Goal: Task Accomplishment & Management: Manage account settings

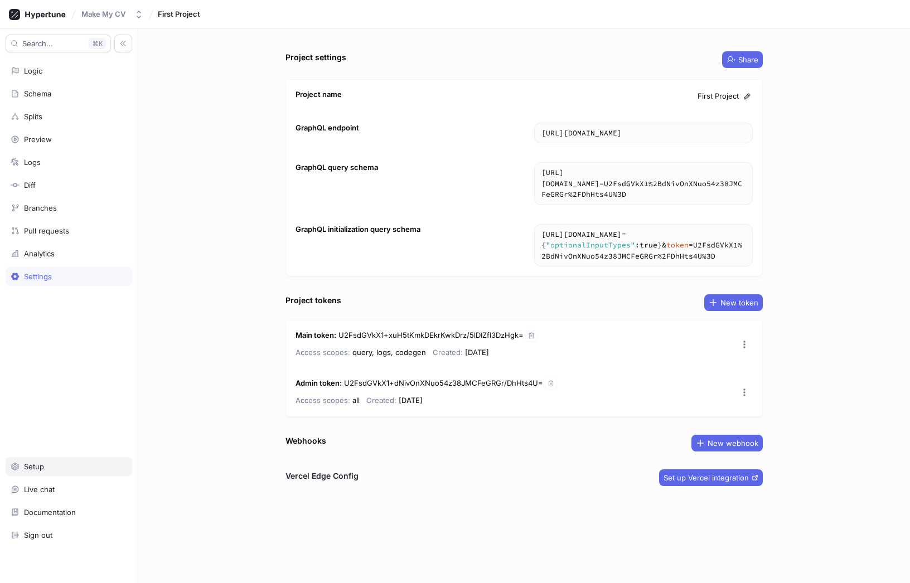
click at [77, 463] on div "Setup" at bounding box center [69, 466] width 117 height 9
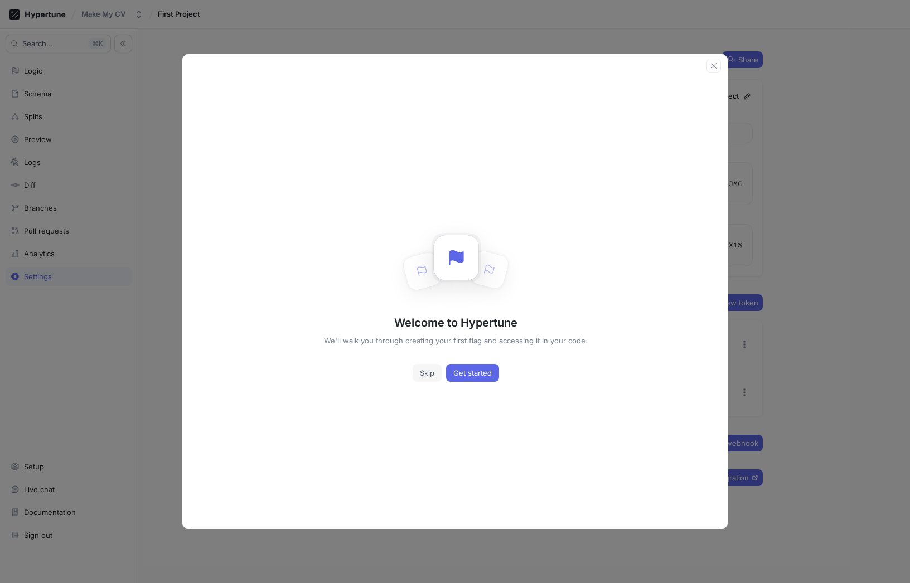
click at [426, 377] on button "Skip" at bounding box center [427, 373] width 29 height 18
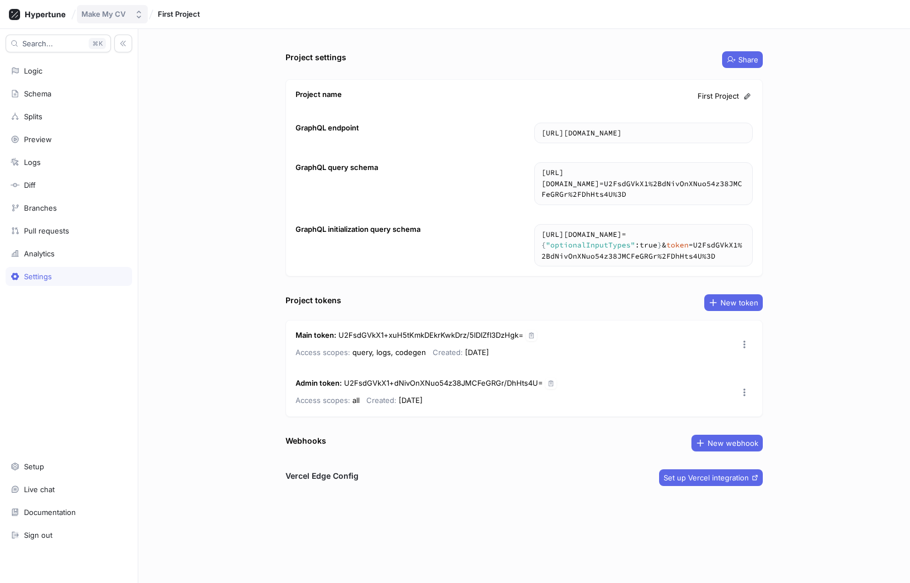
click at [109, 16] on div "Make My CV" at bounding box center [103, 13] width 44 height 9
click at [127, 69] on div "Make My CV" at bounding box center [139, 74] width 110 height 11
click at [44, 72] on div "Logic" at bounding box center [69, 70] width 117 height 9
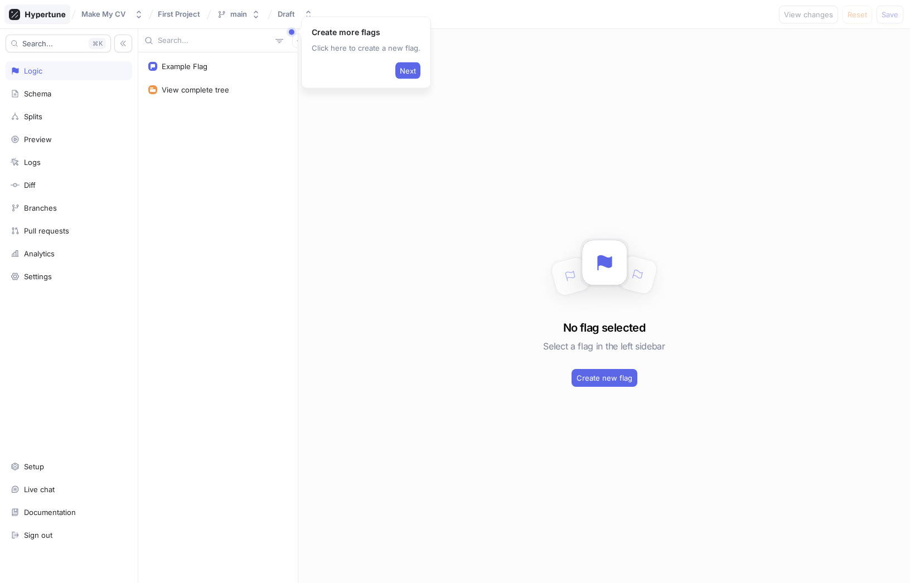
click at [50, 15] on icon at bounding box center [37, 14] width 57 height 11
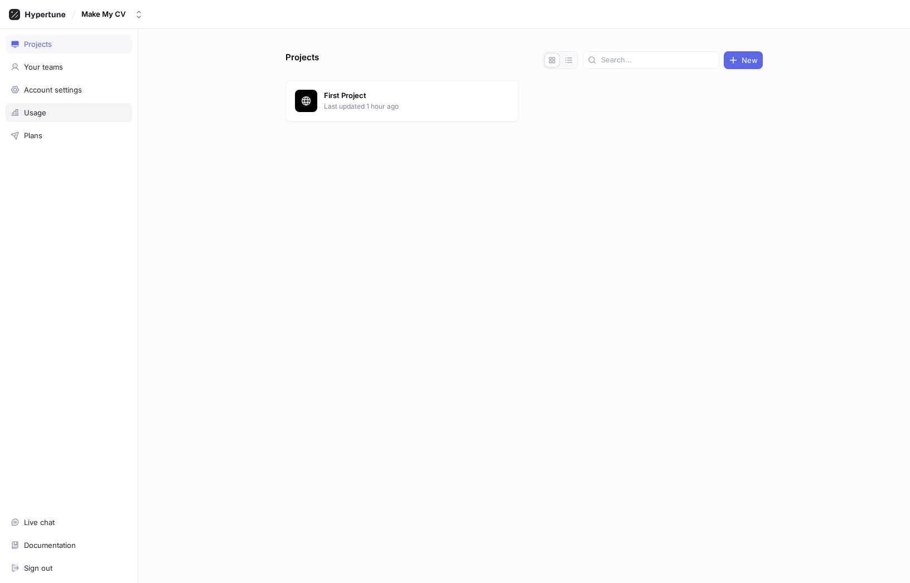
click at [50, 112] on div "Usage" at bounding box center [69, 112] width 117 height 9
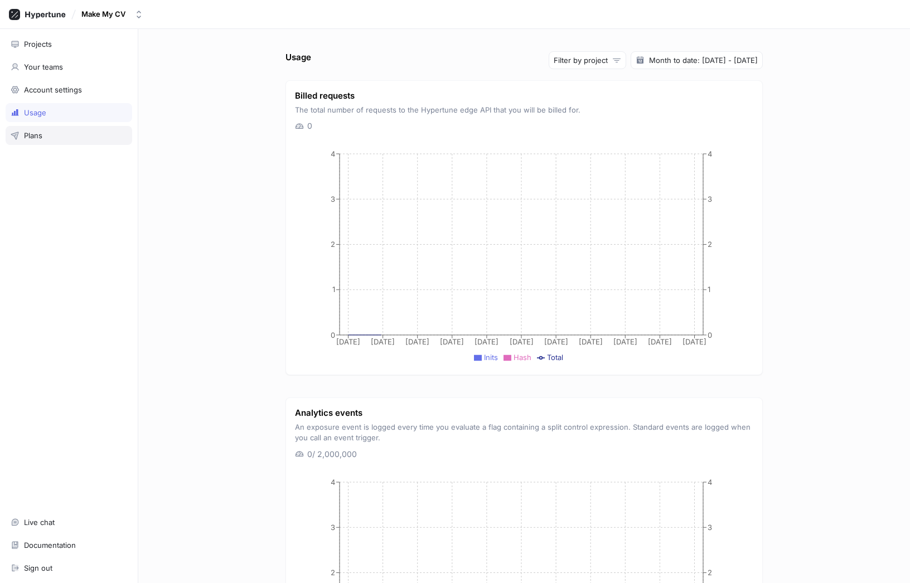
click at [60, 137] on div "Plans" at bounding box center [69, 135] width 117 height 9
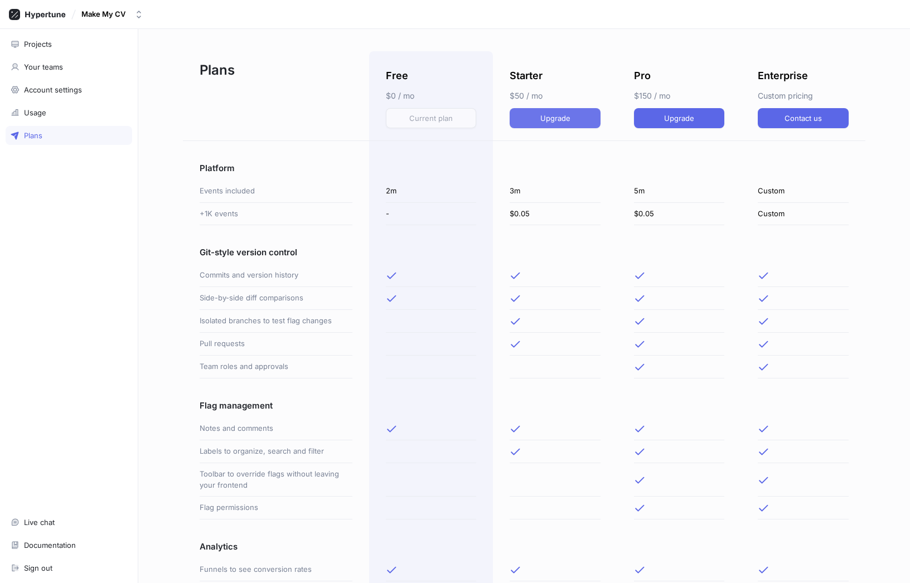
click at [558, 119] on span "Upgrade" at bounding box center [555, 118] width 30 height 7
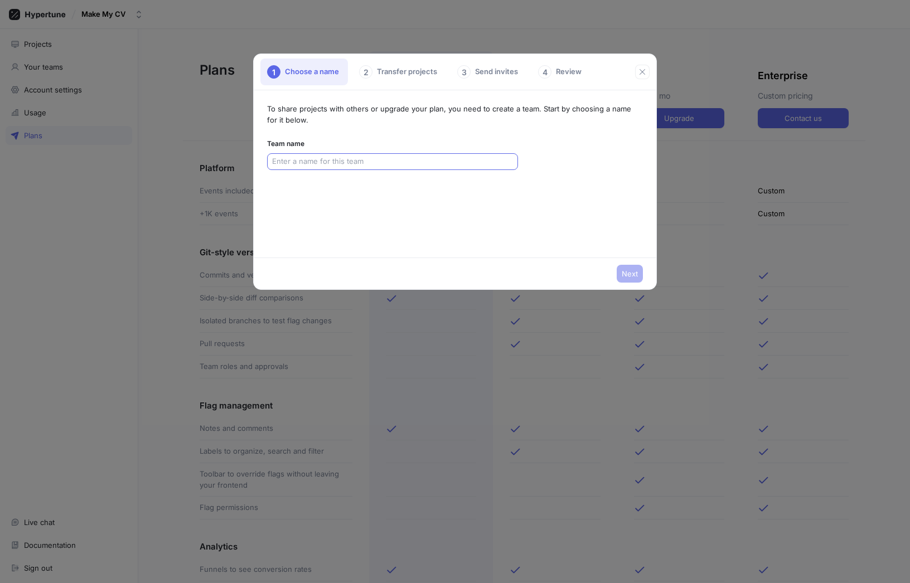
click at [295, 162] on input "text" at bounding box center [392, 161] width 241 height 11
type input "makemycv"
click at [627, 277] on span "Next" at bounding box center [630, 273] width 16 height 7
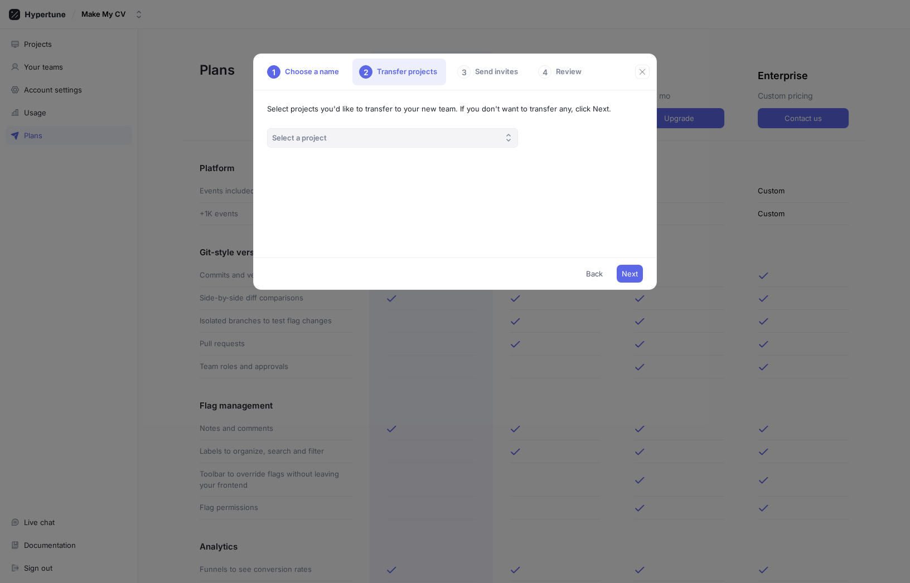
click at [375, 139] on button "Select a project" at bounding box center [392, 138] width 251 height 20
click at [355, 185] on div "First Project" at bounding box center [390, 181] width 231 height 9
click at [634, 275] on span "Next" at bounding box center [630, 273] width 16 height 7
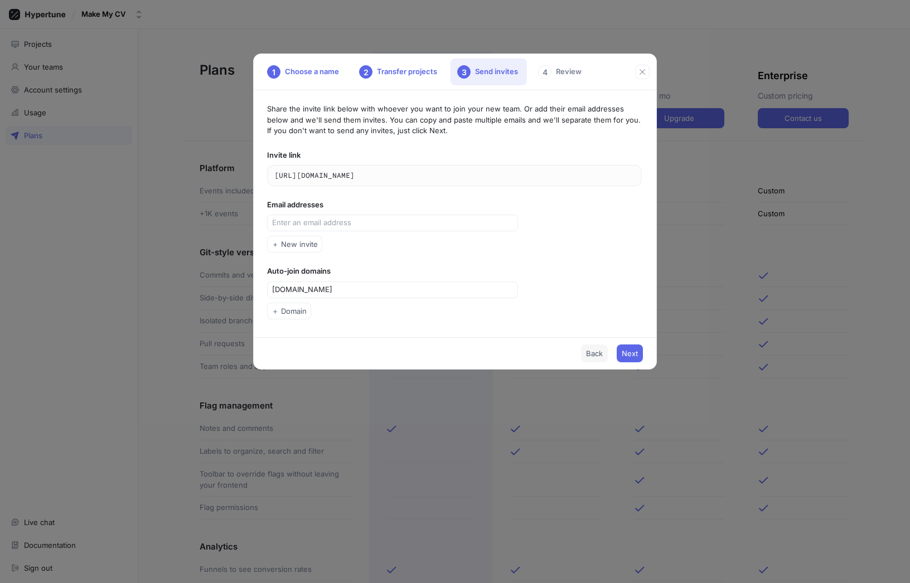
click at [589, 357] on span "Back" at bounding box center [594, 353] width 17 height 7
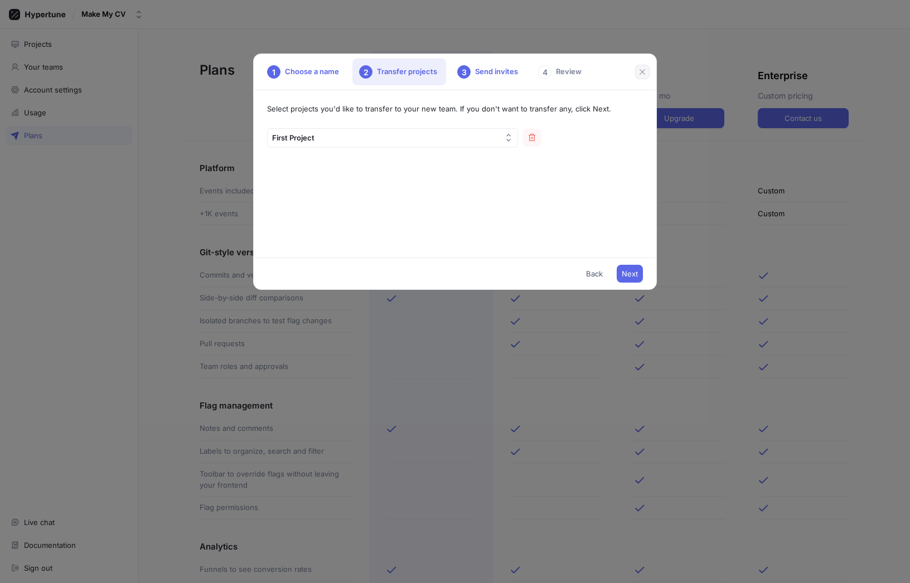
click at [635, 67] on button "button" at bounding box center [642, 72] width 14 height 14
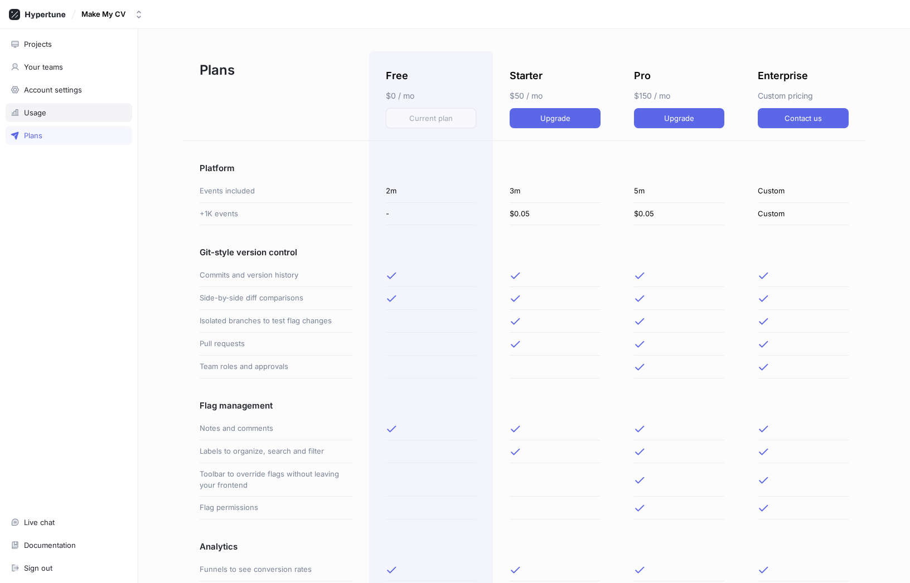
click at [47, 112] on div "Usage" at bounding box center [69, 112] width 117 height 9
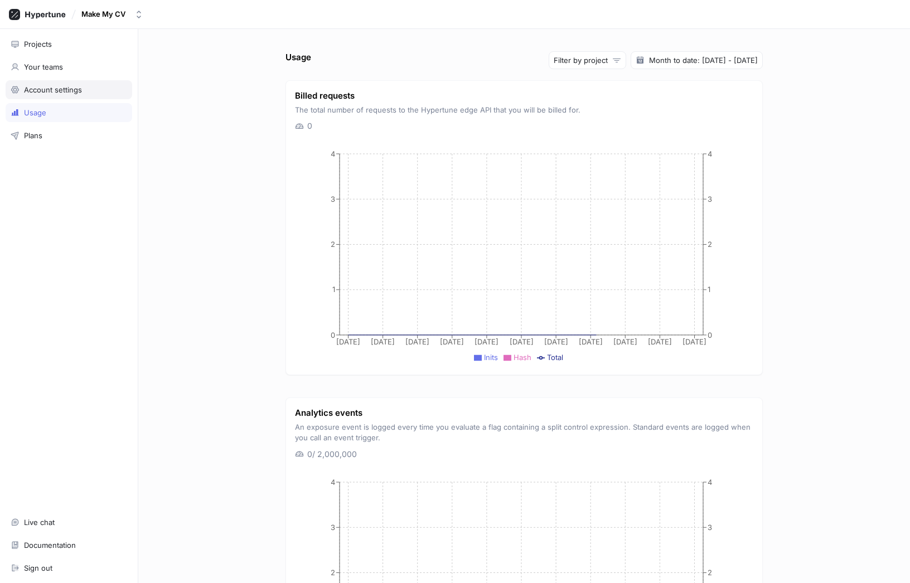
click at [76, 92] on div "Account settings" at bounding box center [53, 89] width 58 height 9
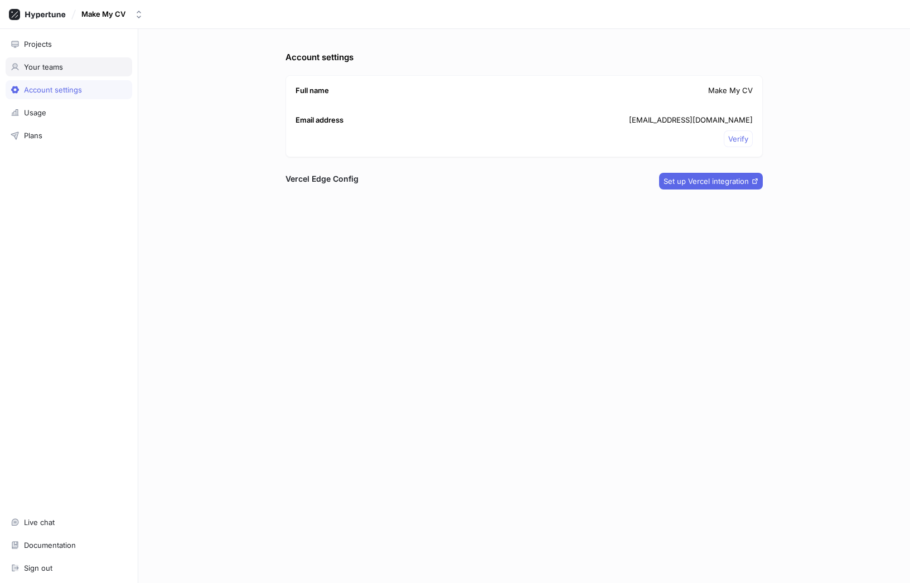
click at [68, 70] on div "Your teams" at bounding box center [69, 66] width 117 height 9
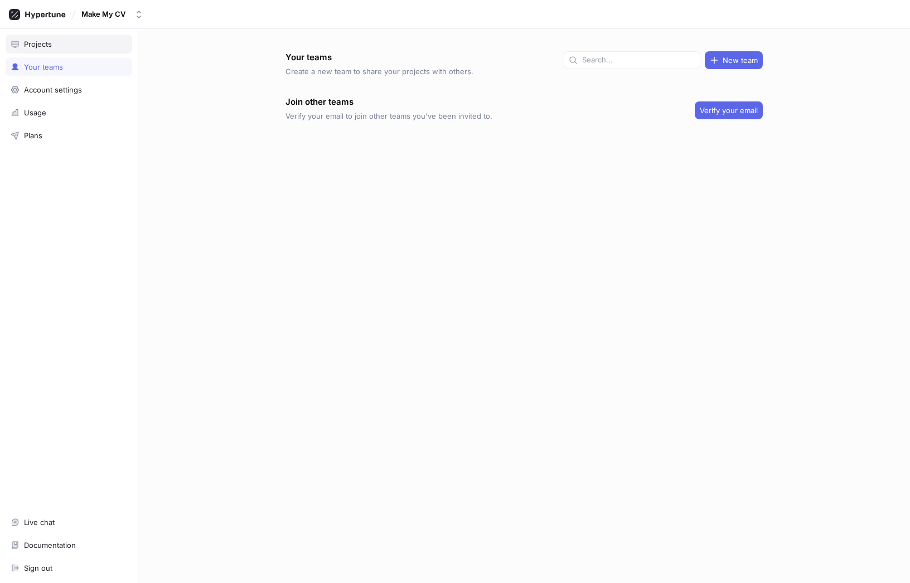
click at [52, 51] on div "Projects" at bounding box center [69, 44] width 127 height 19
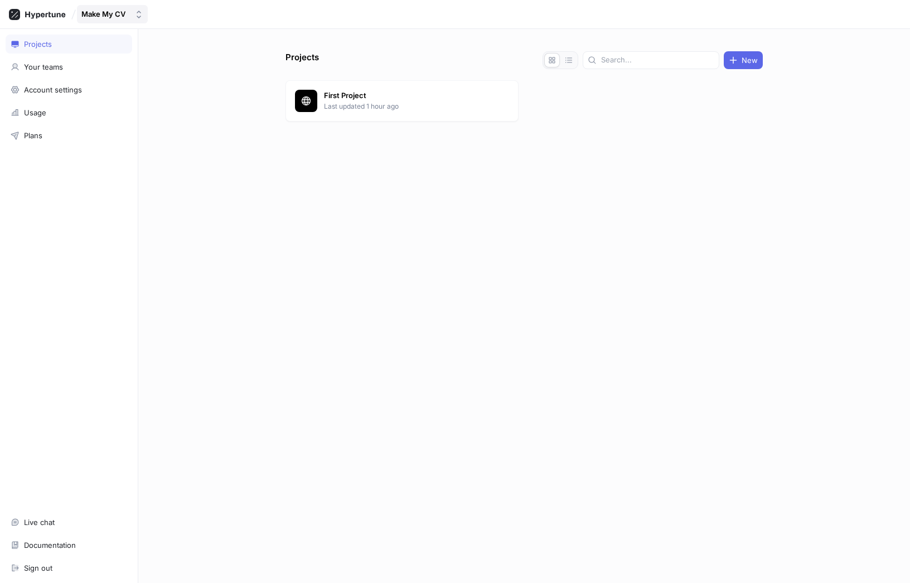
click at [100, 18] on div "Make My CV" at bounding box center [103, 13] width 44 height 9
click at [113, 70] on span "Make My CV" at bounding box center [147, 74] width 94 height 9
click at [83, 46] on div "Projects" at bounding box center [69, 44] width 117 height 9
click at [112, 15] on div "Make My CV" at bounding box center [103, 13] width 44 height 9
drag, startPoint x: 94, startPoint y: 191, endPoint x: 80, endPoint y: 172, distance: 23.1
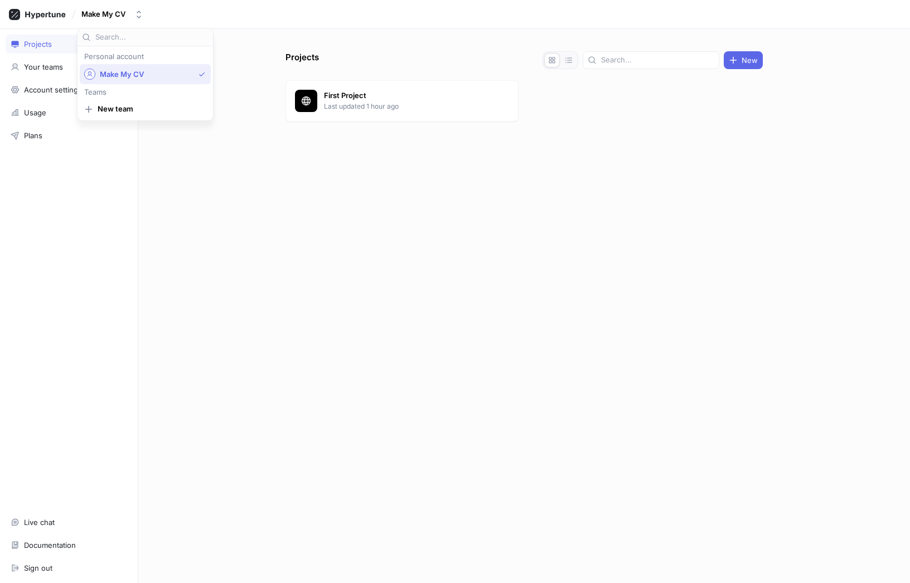
click at [94, 191] on div "Projects Your teams Account settings Usage Plans Live chat Documentation Sign o…" at bounding box center [69, 306] width 138 height 554
click at [47, 133] on div "Plans" at bounding box center [69, 135] width 117 height 9
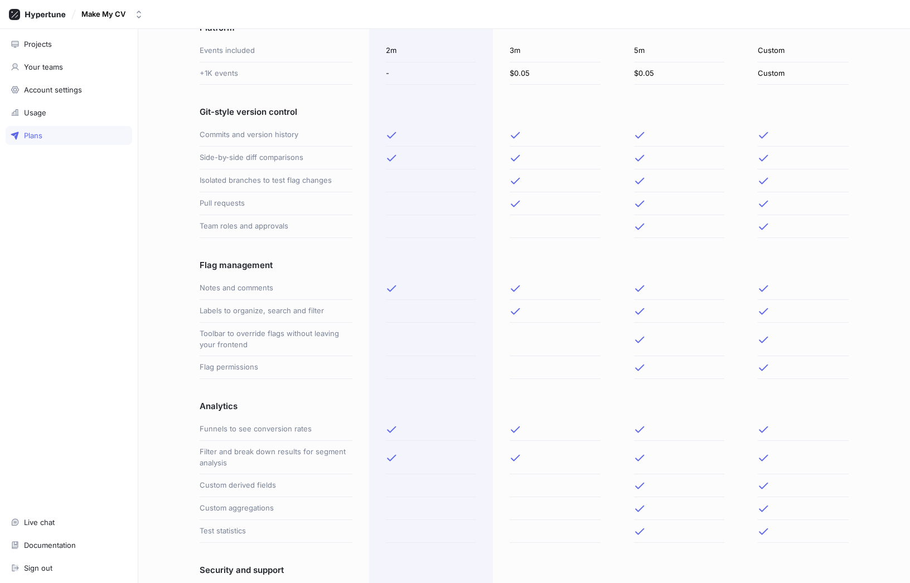
scroll to position [139, 0]
click at [105, 17] on div "Make My CV" at bounding box center [103, 13] width 44 height 9
click at [120, 66] on div "Make My CV" at bounding box center [145, 74] width 131 height 20
click at [56, 52] on div "Projects" at bounding box center [69, 44] width 127 height 19
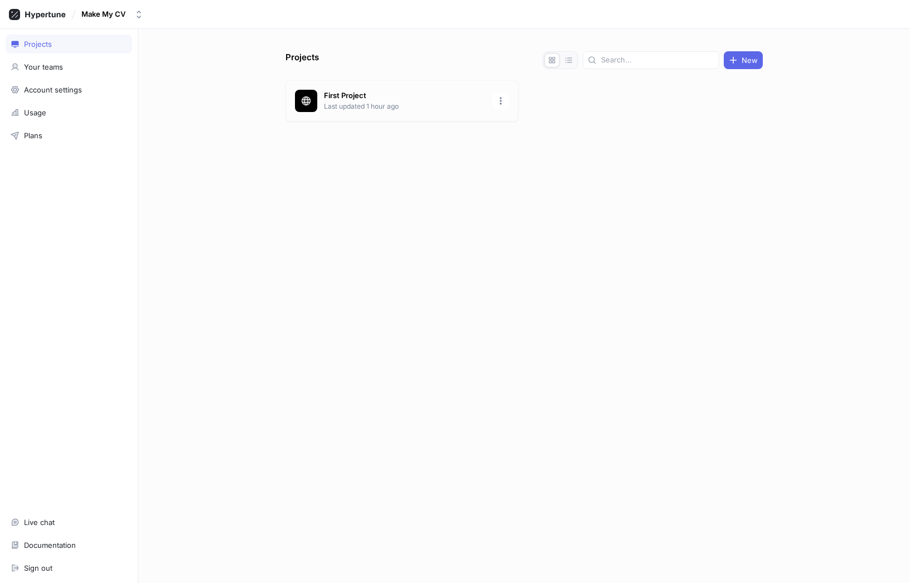
click at [381, 98] on p "First Project" at bounding box center [405, 95] width 162 height 11
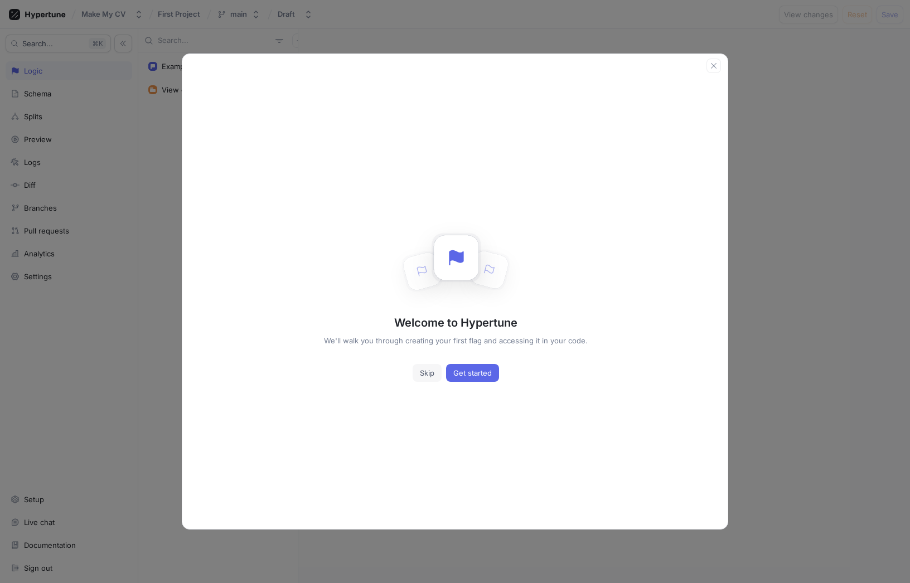
click at [434, 377] on button "Skip" at bounding box center [427, 373] width 29 height 18
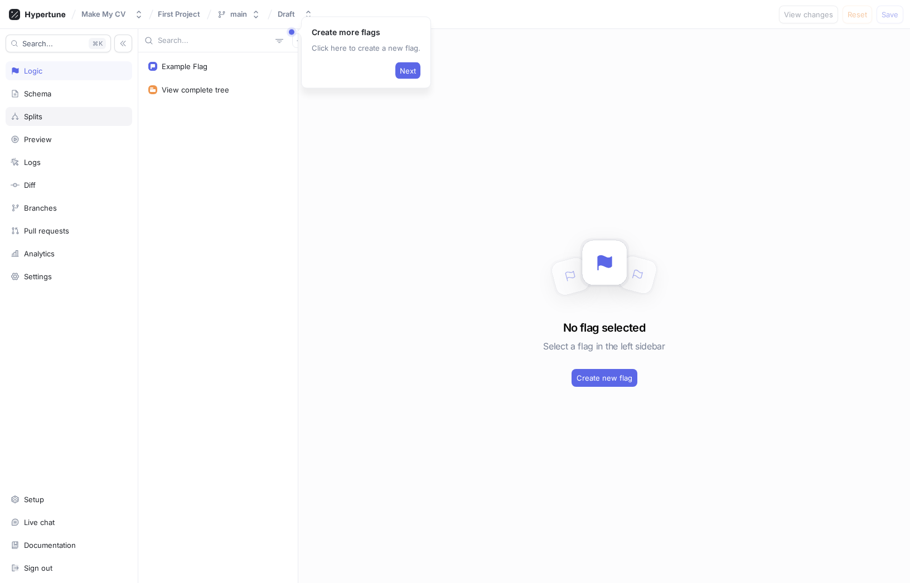
click at [71, 115] on div "Splits" at bounding box center [69, 116] width 117 height 9
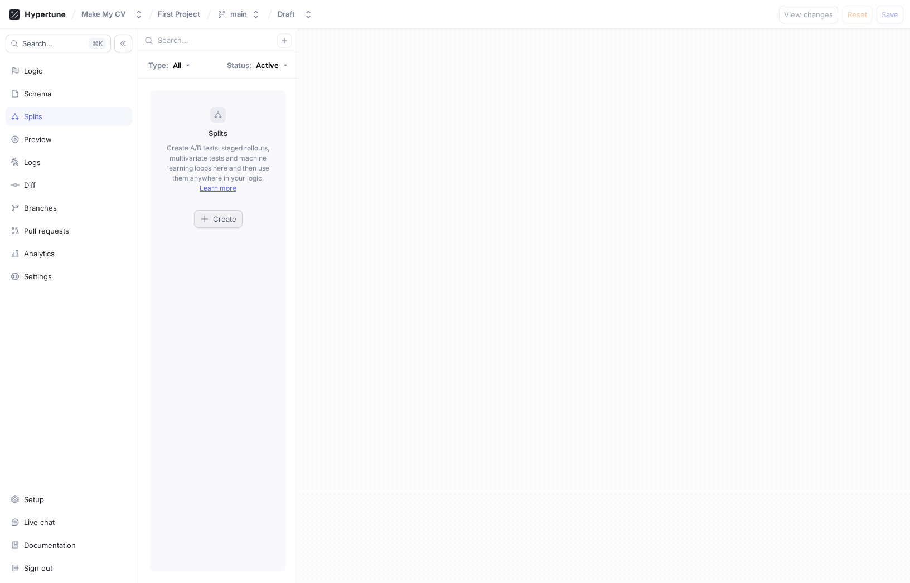
click at [227, 216] on span "Create" at bounding box center [224, 219] width 23 height 7
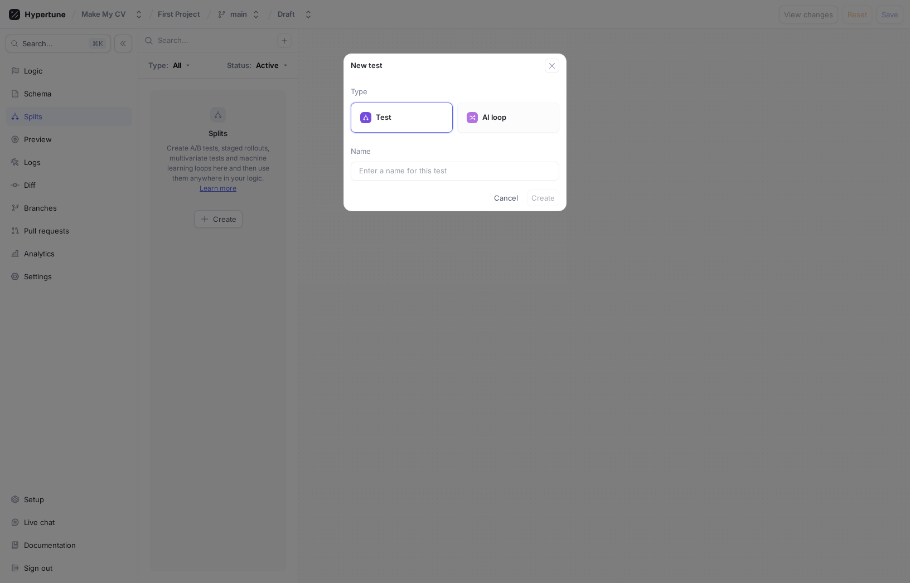
click at [493, 118] on p "AI loop" at bounding box center [515, 117] width 67 height 11
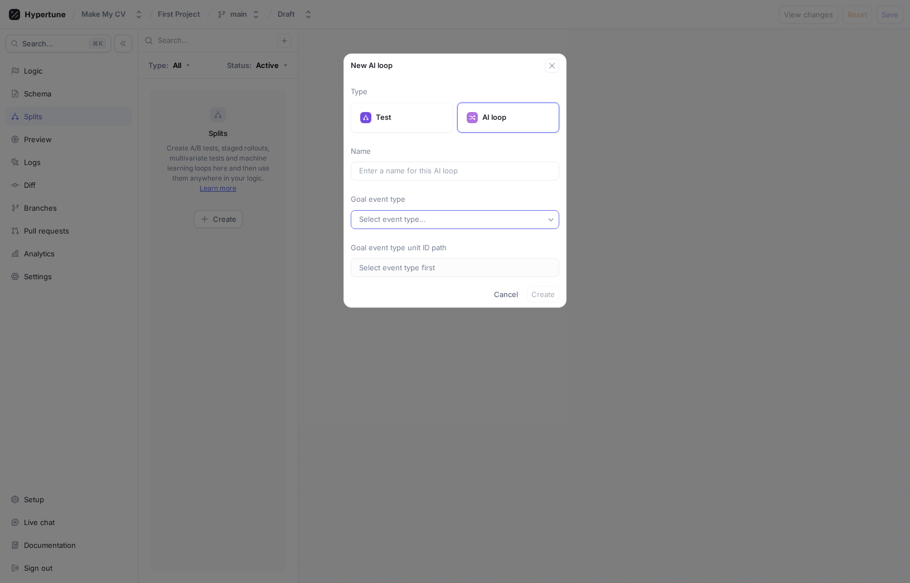
click at [444, 217] on button "Select event type..." at bounding box center [455, 219] width 209 height 19
click at [445, 183] on div "Type Test AI loop Name Goal event type Select event type... Goal event type uni…" at bounding box center [455, 181] width 209 height 191
click at [464, 249] on p "Goal event type unit ID path" at bounding box center [455, 248] width 209 height 11
drag, startPoint x: 335, startPoint y: 47, endPoint x: 589, endPoint y: 281, distance: 344.9
click at [589, 281] on div "New AI loop Type Test AI loop Name Goal event type Select event type... Goal ev…" at bounding box center [455, 291] width 910 height 583
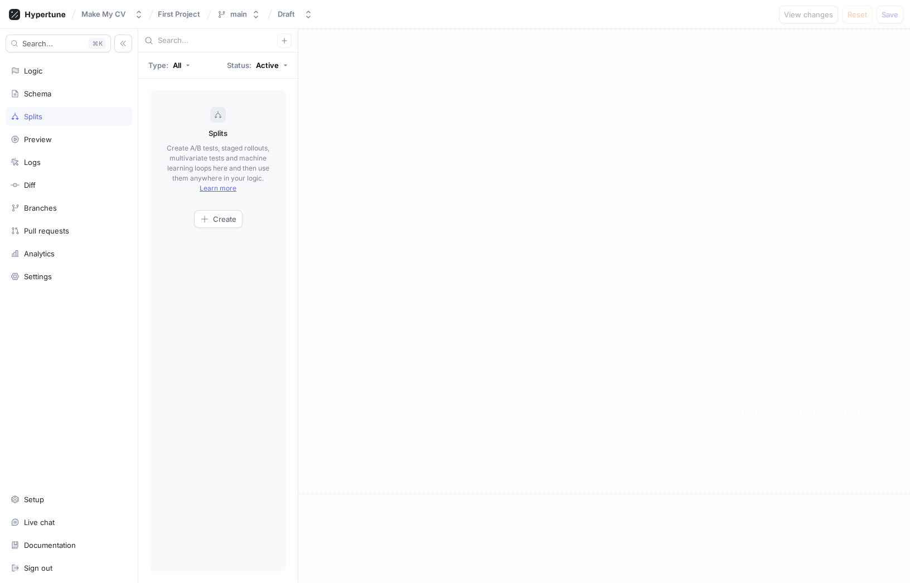
click at [614, 278] on div at bounding box center [604, 306] width 612 height 554
click at [224, 214] on button "Create" at bounding box center [218, 219] width 49 height 18
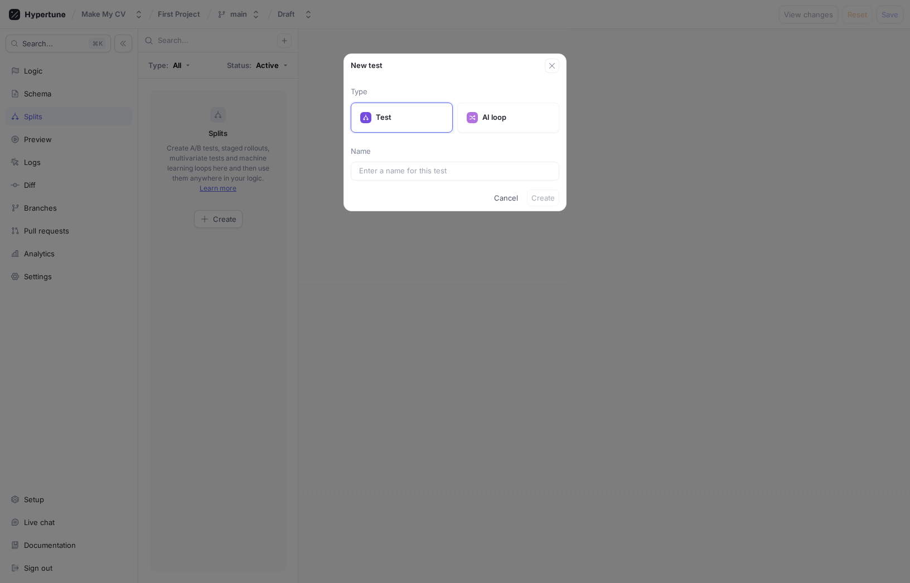
click at [108, 187] on div "New test Type Test AI loop Name Cancel Create" at bounding box center [455, 291] width 910 height 583
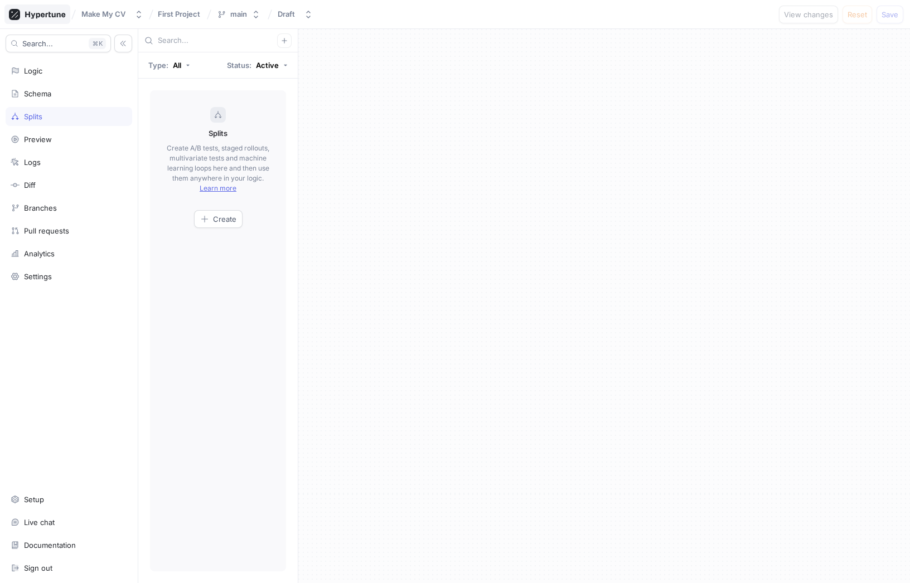
click at [35, 11] on icon at bounding box center [37, 14] width 57 height 11
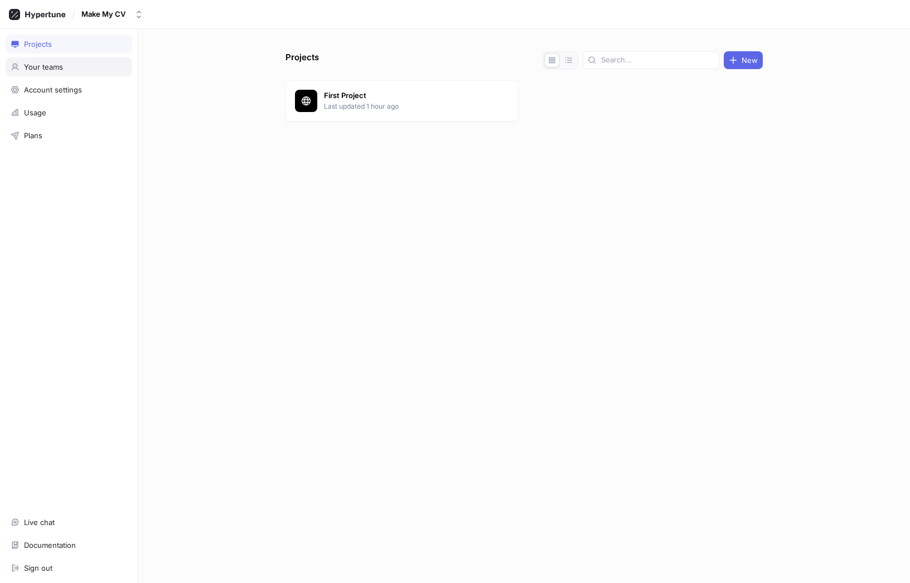
click at [85, 60] on div "Your teams" at bounding box center [69, 66] width 127 height 19
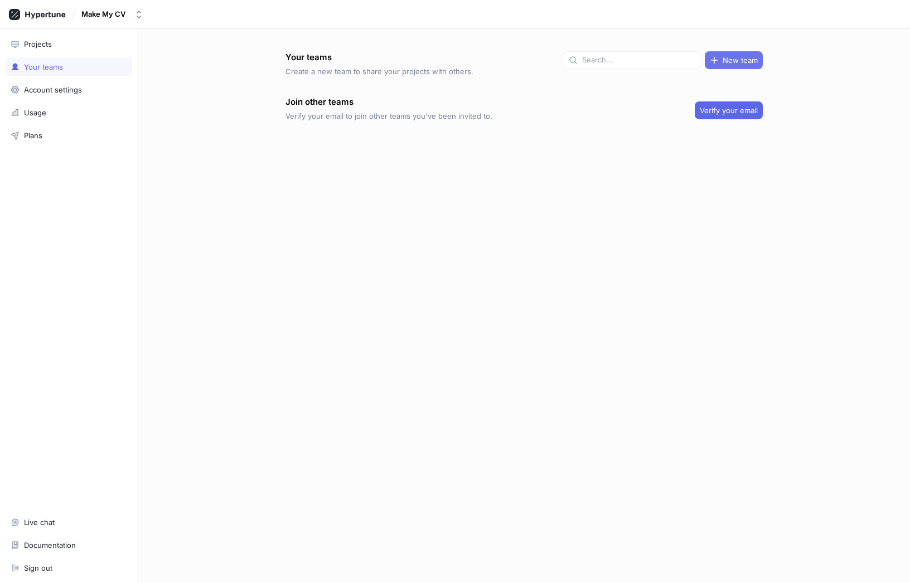
click at [730, 63] on span "New team" at bounding box center [740, 60] width 35 height 7
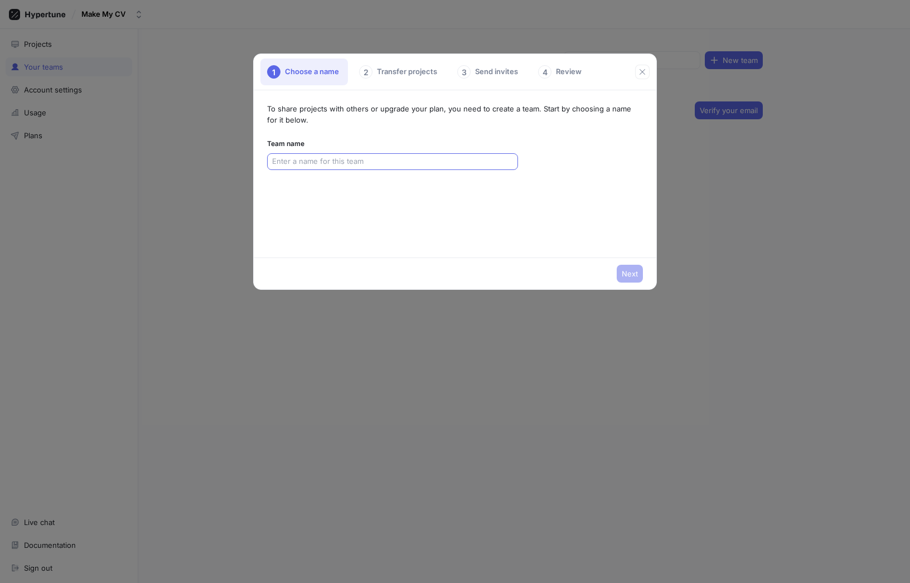
click at [307, 166] on input "text" at bounding box center [392, 161] width 241 height 11
type input "DOTWORLD"
type input "Dotworld"
click at [626, 276] on span "Next" at bounding box center [630, 273] width 16 height 7
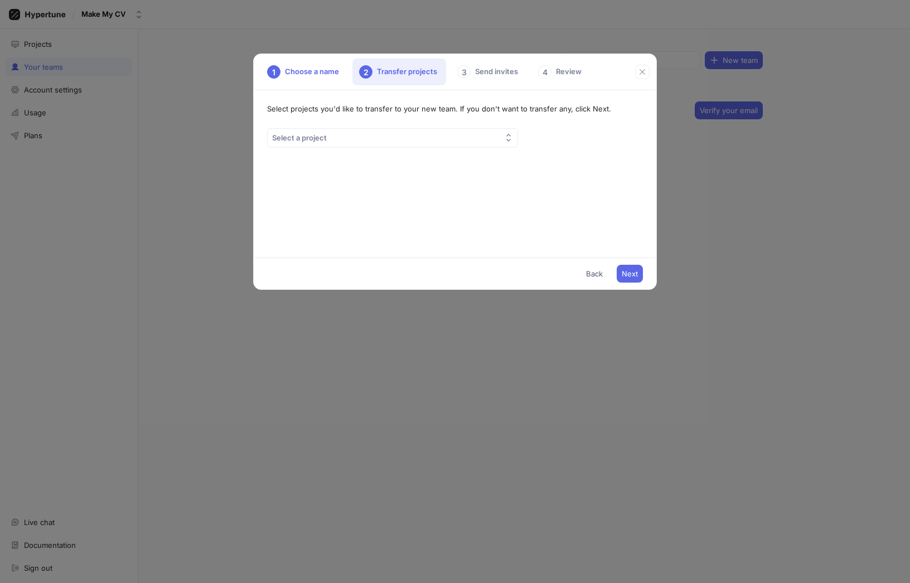
click at [347, 151] on div "Select projects you'd like to transfer to your new team. If you don't want to t…" at bounding box center [454, 173] width 401 height 167
click at [351, 137] on button "Select a project" at bounding box center [392, 138] width 251 height 20
click at [341, 188] on div "First Project" at bounding box center [392, 182] width 245 height 18
click at [641, 271] on button "Next" at bounding box center [630, 274] width 26 height 18
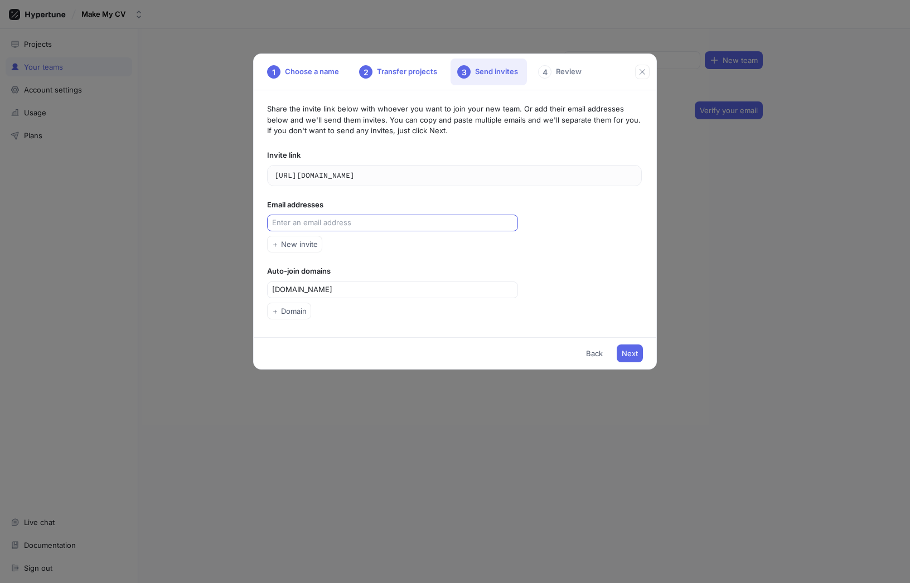
click at [376, 224] on input "text" at bounding box center [393, 222] width 243 height 11
type input "[PERSON_NAME]."
drag, startPoint x: 314, startPoint y: 224, endPoint x: 224, endPoint y: 220, distance: 91.0
click at [230, 220] on div "1 Choose a name 2 Transfer projects 3 Send invites 4 Review Share the invite li…" at bounding box center [455, 291] width 910 height 583
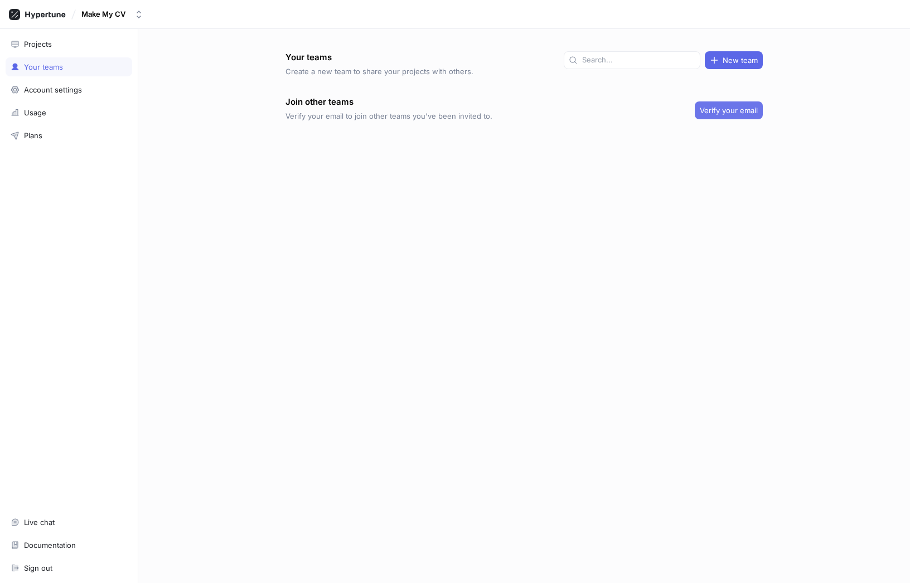
click at [719, 111] on span "Verify your email" at bounding box center [729, 110] width 58 height 7
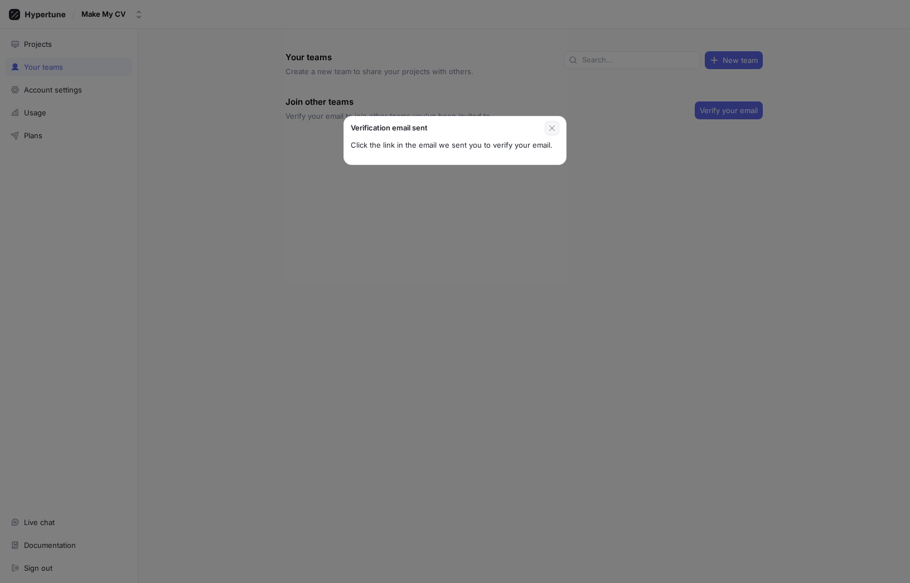
click at [555, 127] on icon "button" at bounding box center [552, 128] width 9 height 9
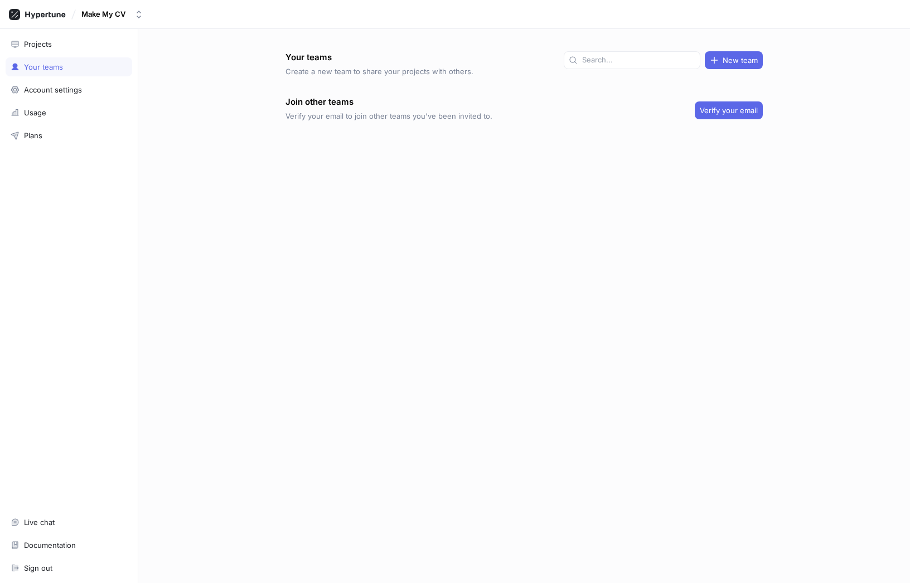
click at [723, 70] on div "New team" at bounding box center [663, 65] width 199 height 29
click at [723, 64] on span "New team" at bounding box center [740, 60] width 35 height 7
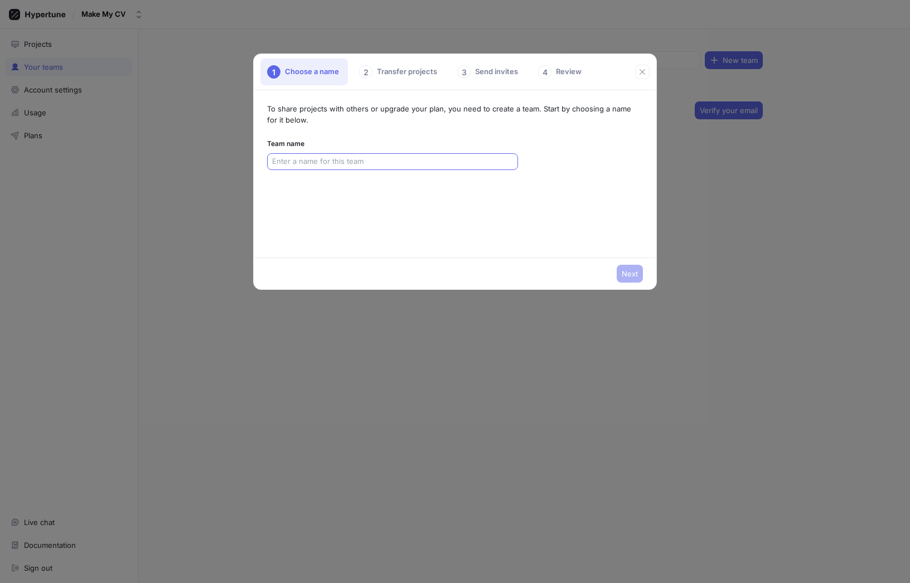
click at [301, 159] on input "text" at bounding box center [392, 161] width 241 height 11
type input "[PERSON_NAME][EMAIL_ADDRESS][DOMAIN_NAME]"
type input "d"
type input "Dotworld"
click at [621, 274] on button "Next" at bounding box center [630, 274] width 26 height 18
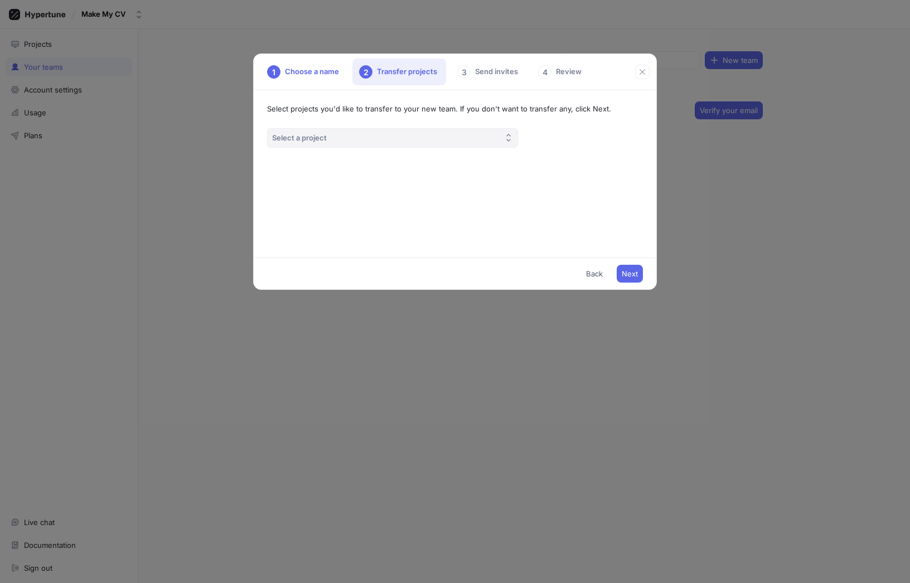
click at [370, 138] on button "Select a project" at bounding box center [392, 138] width 251 height 20
click at [347, 181] on div "First Project" at bounding box center [390, 181] width 231 height 9
click at [489, 68] on div "3 Send invites" at bounding box center [488, 72] width 76 height 27
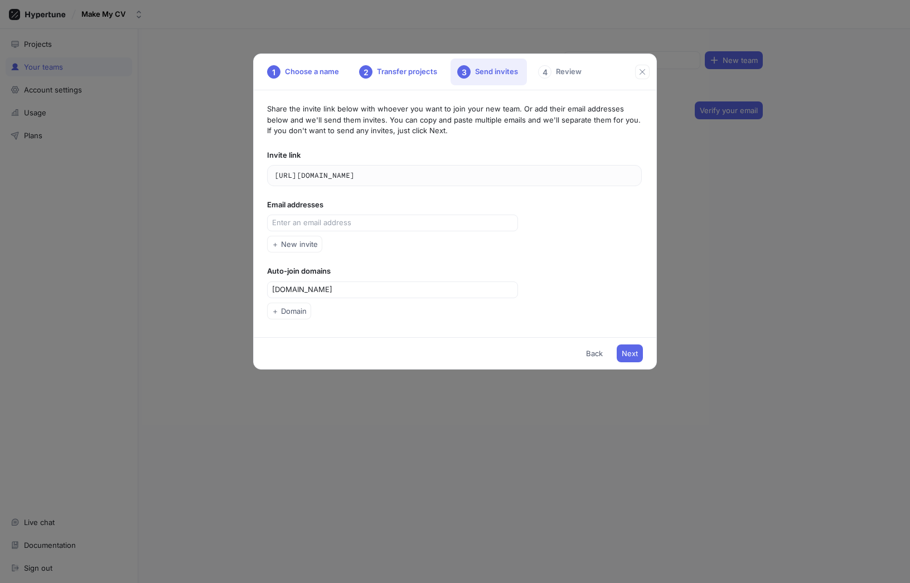
click at [361, 233] on div "Share the invite link below with whoever you want to join your new team. Or add…" at bounding box center [454, 213] width 401 height 247
click at [366, 223] on input "text" at bounding box center [393, 222] width 243 height 11
paste input "[PERSON_NAME][EMAIL_ADDRESS][DOMAIN_NAME]"
type input "[PERSON_NAME][EMAIL_ADDRESS][DOMAIN_NAME]"
click at [544, 263] on div "Share the invite link below with whoever you want to join your new team. Or add…" at bounding box center [454, 213] width 401 height 247
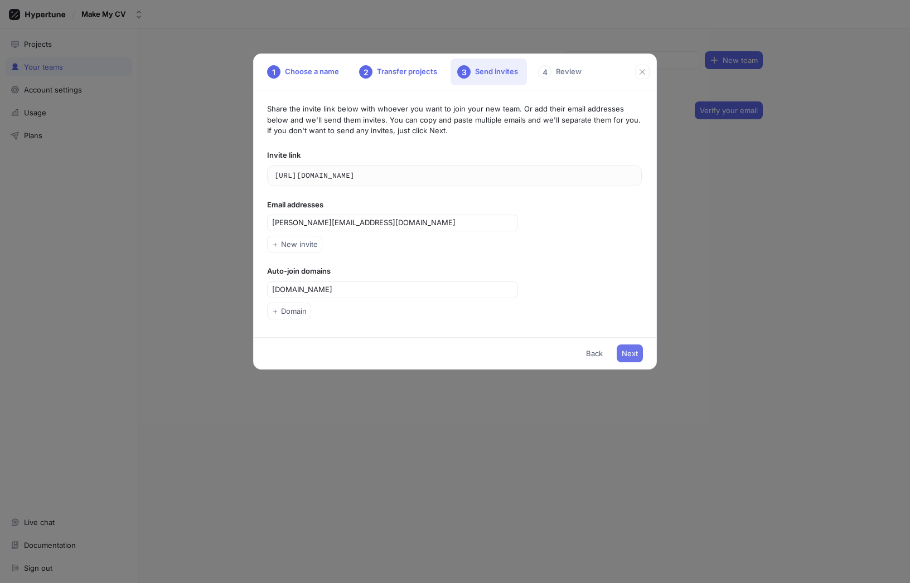
click at [636, 353] on span "Next" at bounding box center [630, 353] width 16 height 7
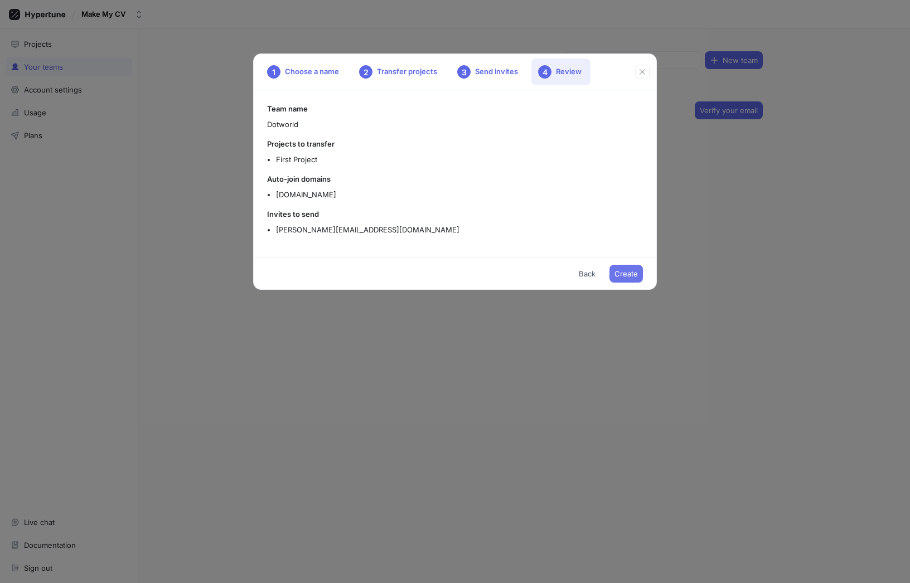
click at [629, 273] on span "Create" at bounding box center [625, 273] width 23 height 7
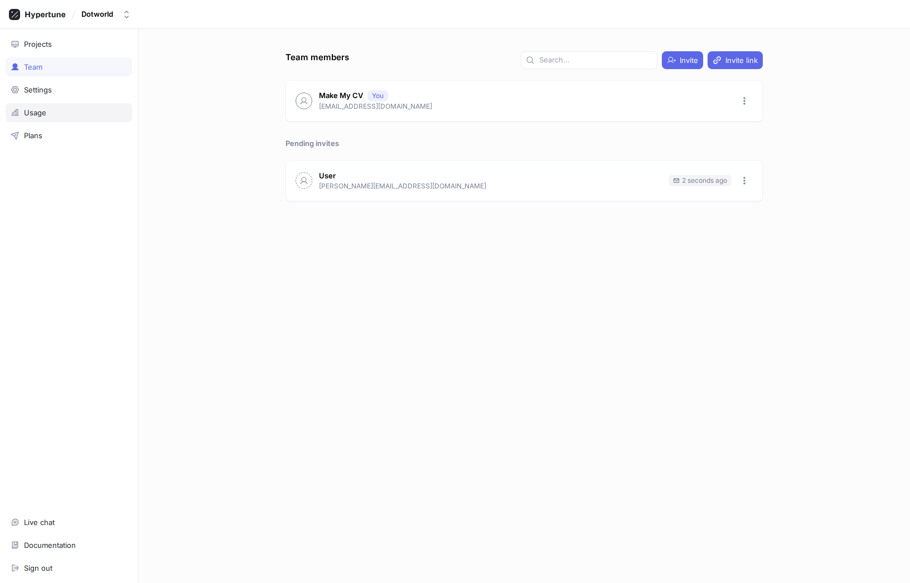
click at [69, 111] on div "Usage" at bounding box center [69, 112] width 117 height 9
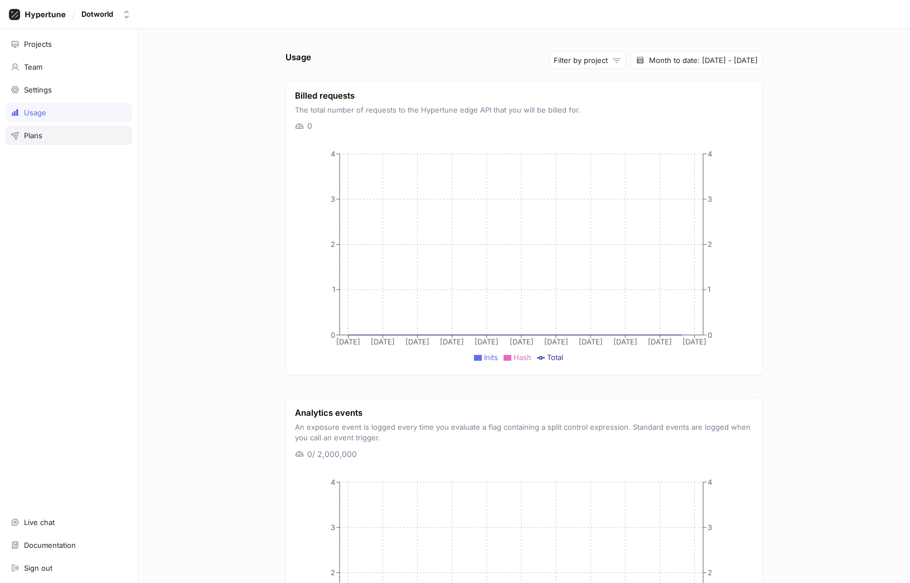
click at [48, 135] on div "Plans" at bounding box center [69, 135] width 117 height 9
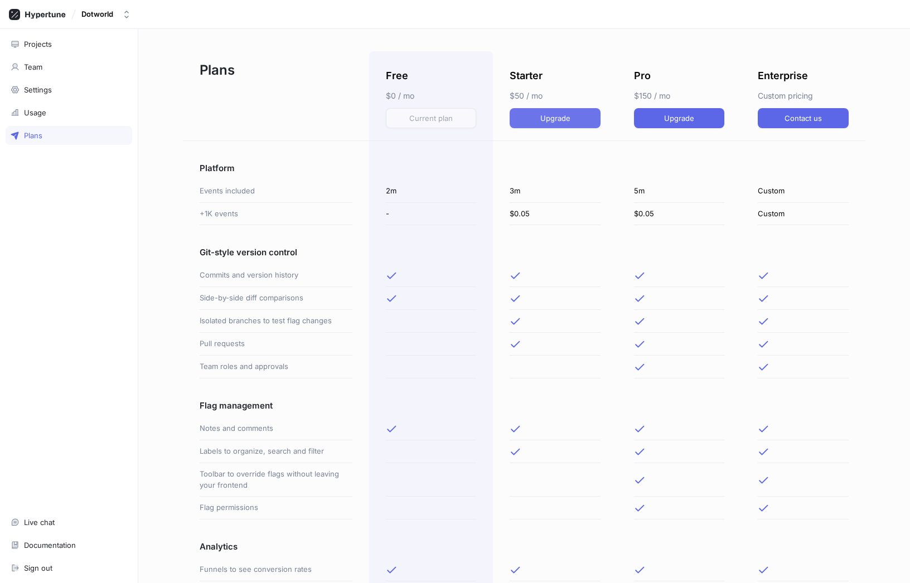
click at [554, 118] on span "Upgrade" at bounding box center [555, 118] width 30 height 7
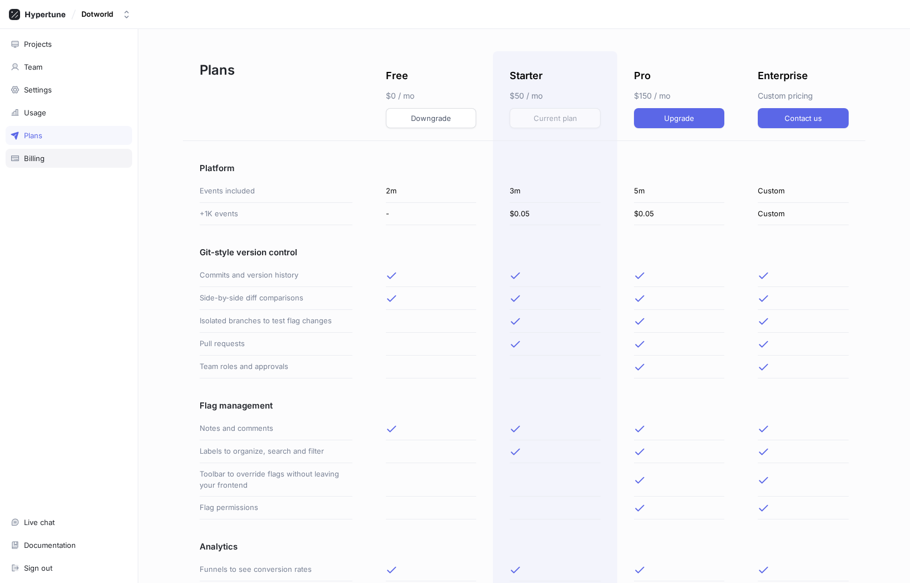
click at [45, 158] on div "Billing" at bounding box center [69, 158] width 117 height 9
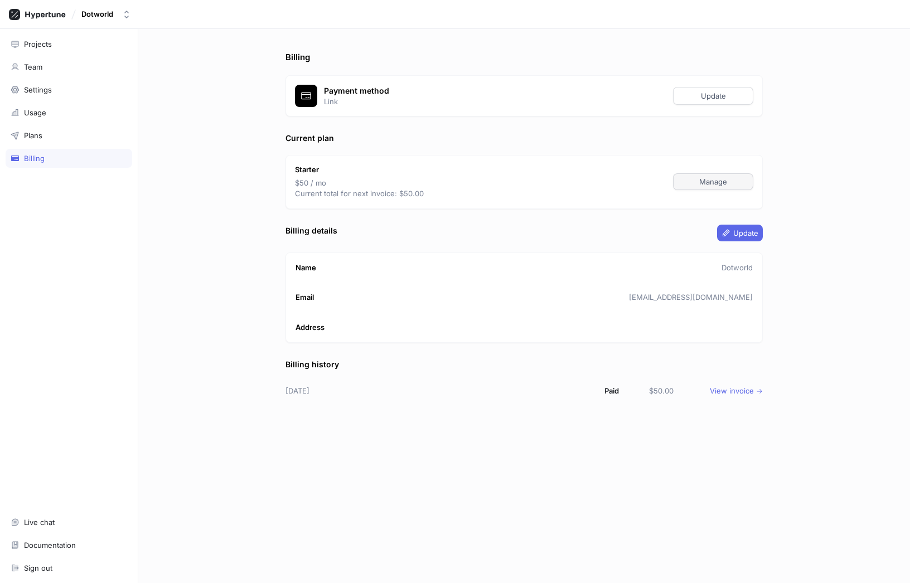
click at [706, 184] on span "Manage" at bounding box center [713, 181] width 28 height 7
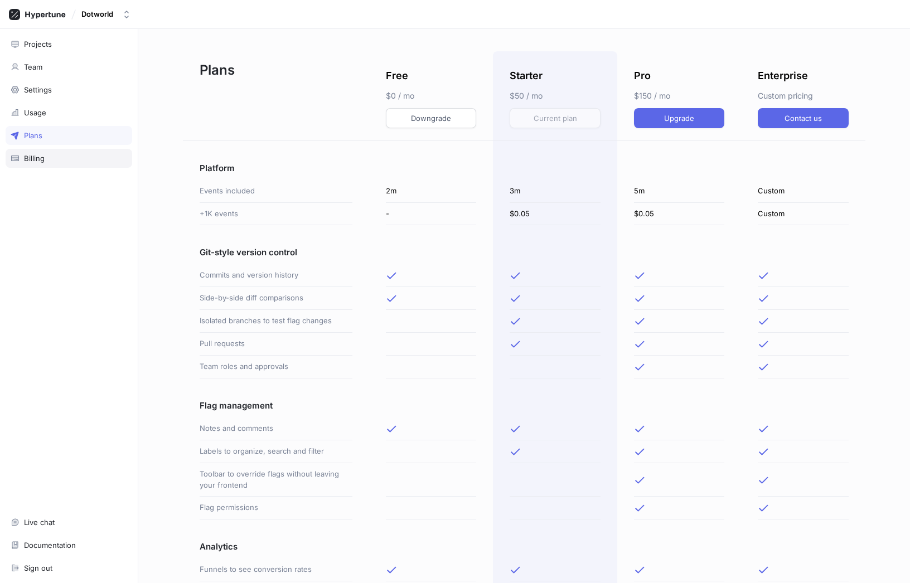
click at [20, 156] on div "Billing" at bounding box center [69, 158] width 117 height 9
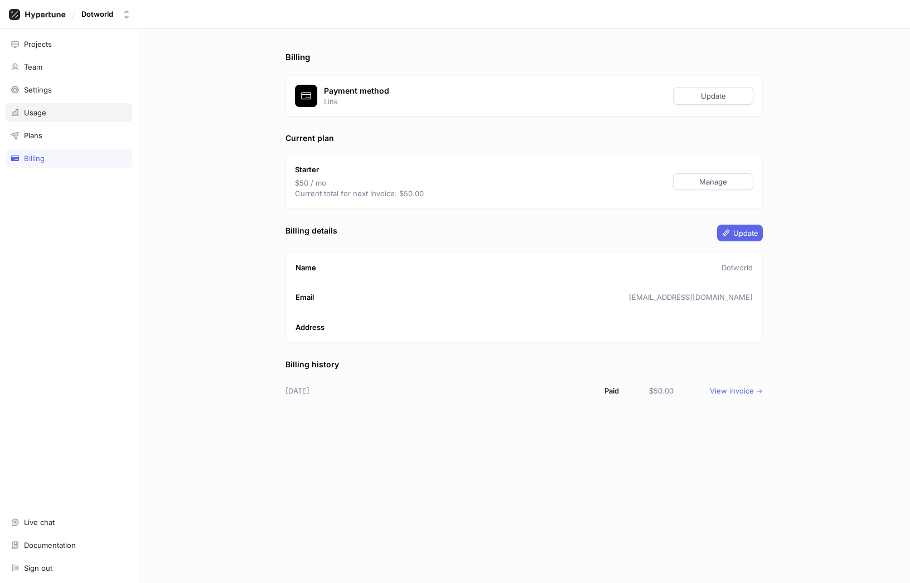
click at [43, 117] on div "Usage" at bounding box center [69, 112] width 127 height 19
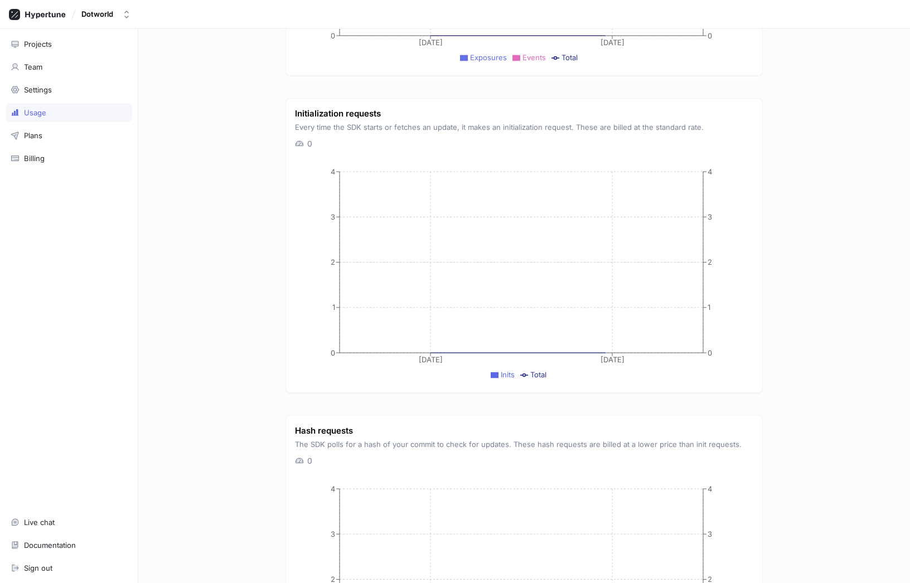
scroll to position [821, 0]
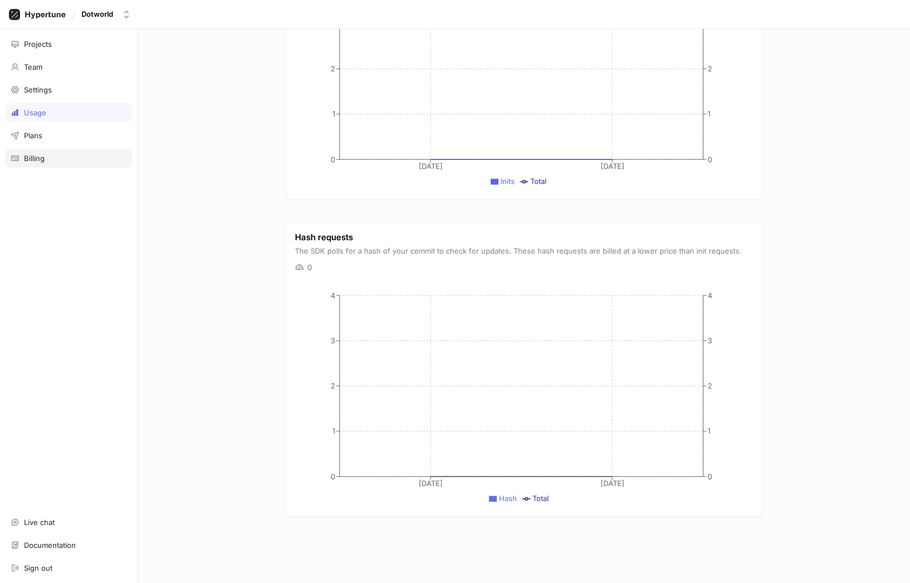
click at [30, 159] on div "Billing" at bounding box center [34, 158] width 21 height 9
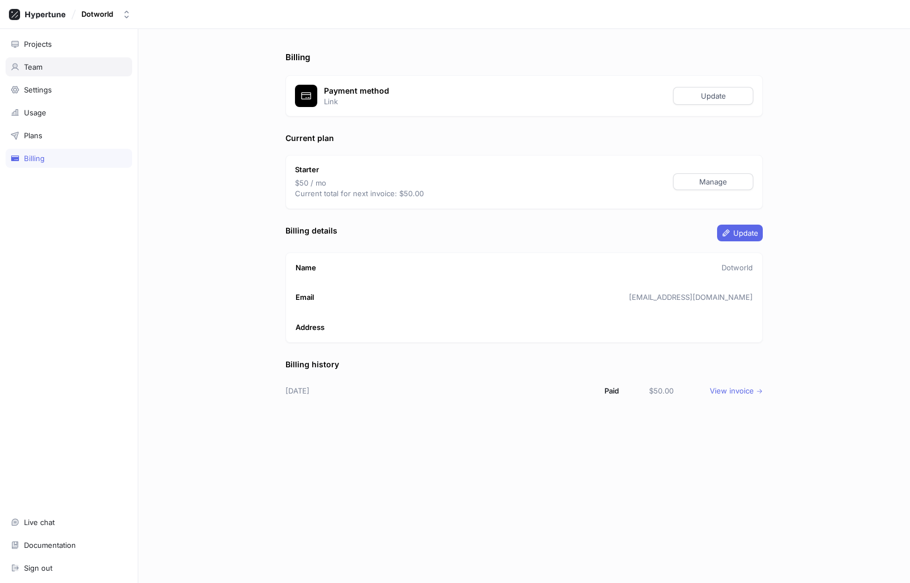
click at [54, 74] on div "Team" at bounding box center [69, 66] width 127 height 19
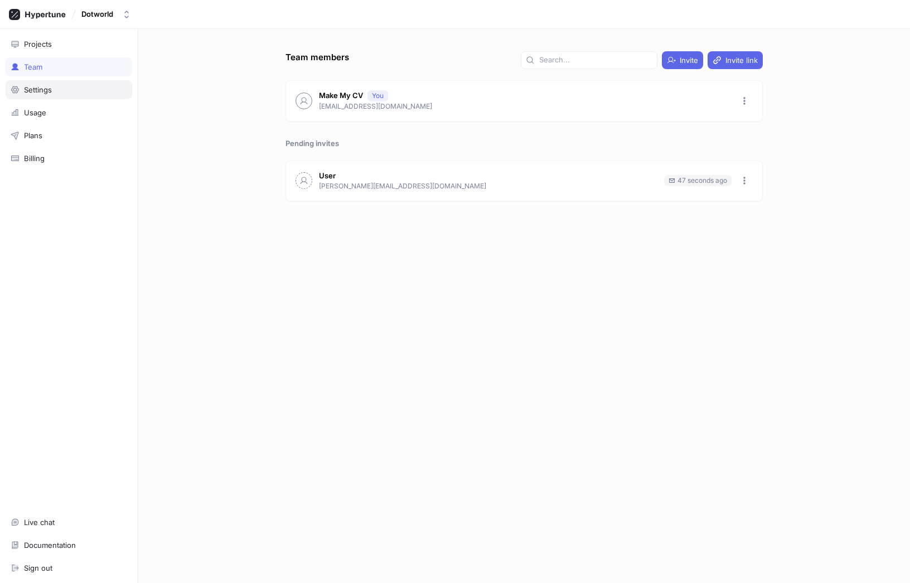
click at [50, 90] on div "Settings" at bounding box center [38, 89] width 28 height 9
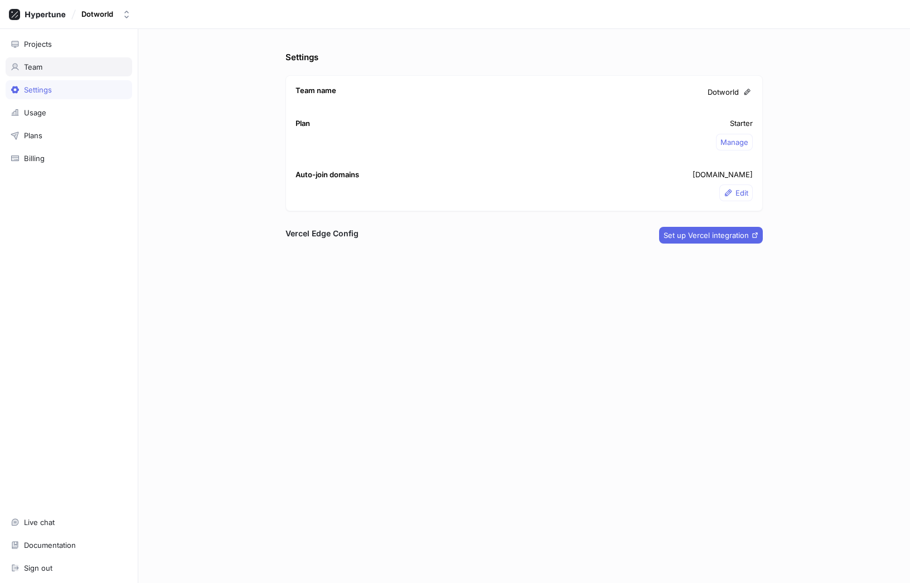
click at [49, 67] on div "Team" at bounding box center [69, 66] width 117 height 9
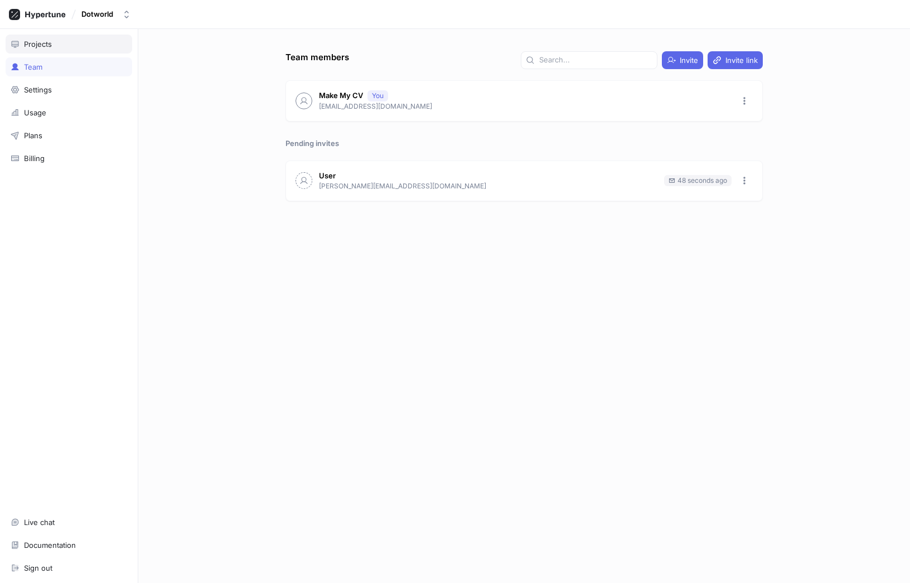
click at [55, 50] on div "Projects" at bounding box center [69, 44] width 127 height 19
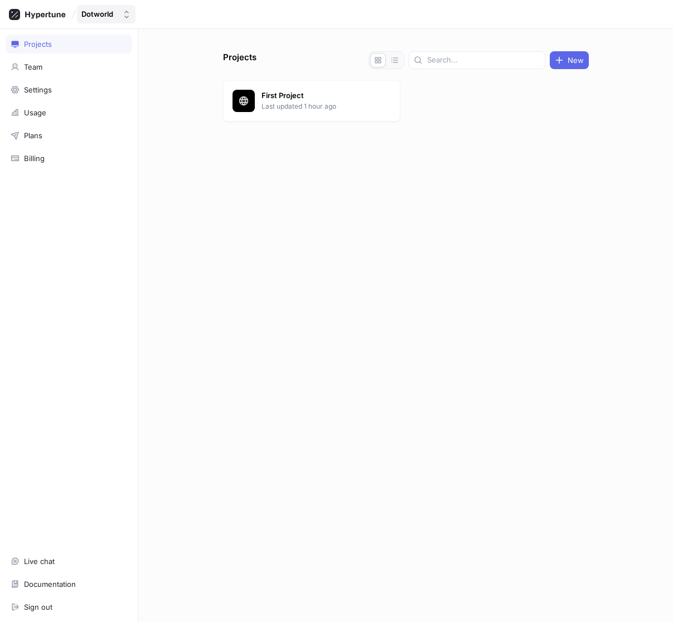
click at [98, 8] on button "Dotworld" at bounding box center [106, 14] width 59 height 18
click at [127, 72] on span "Dotworld" at bounding box center [147, 76] width 94 height 9
click at [64, 27] on div "Dotworld" at bounding box center [336, 14] width 673 height 29
click at [314, 100] on p "First Project" at bounding box center [314, 95] width 106 height 11
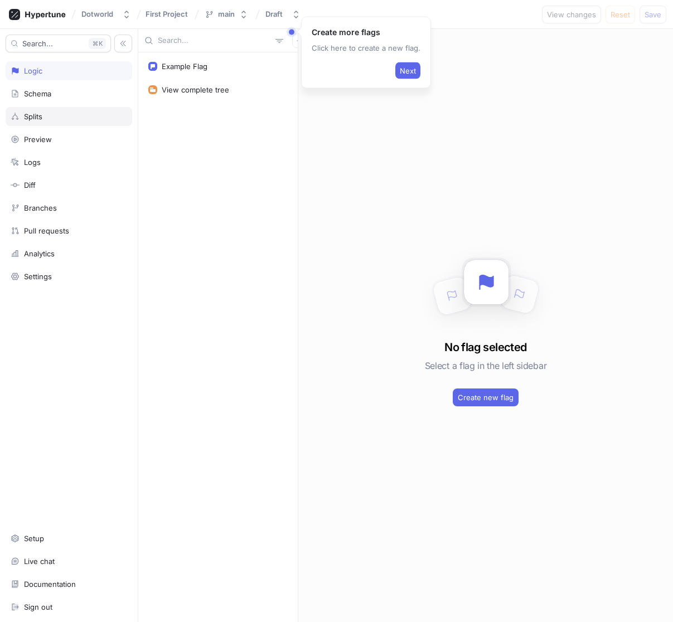
click at [70, 112] on div "Splits" at bounding box center [69, 116] width 127 height 19
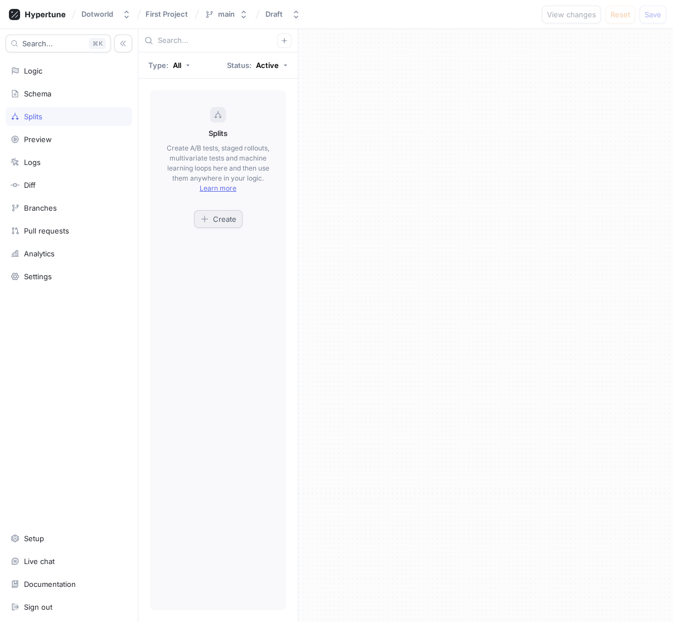
click at [227, 224] on button "Create" at bounding box center [218, 219] width 49 height 18
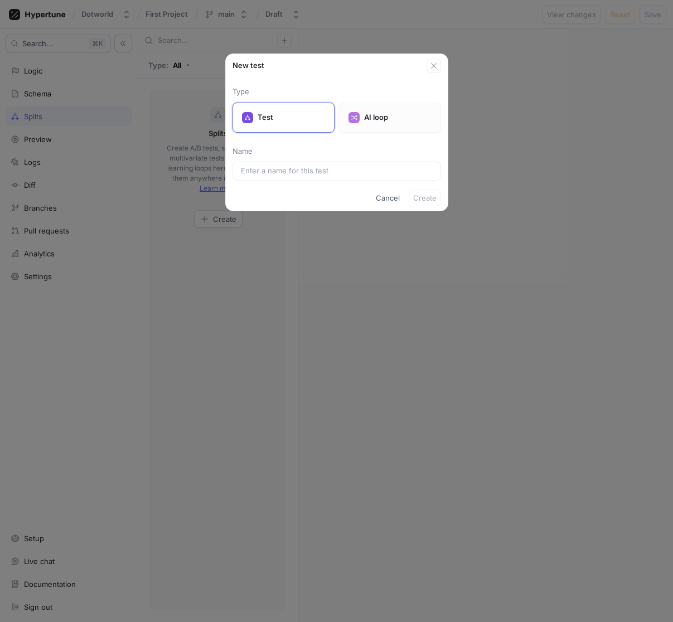
click at [395, 115] on p "AI loop" at bounding box center [397, 117] width 67 height 11
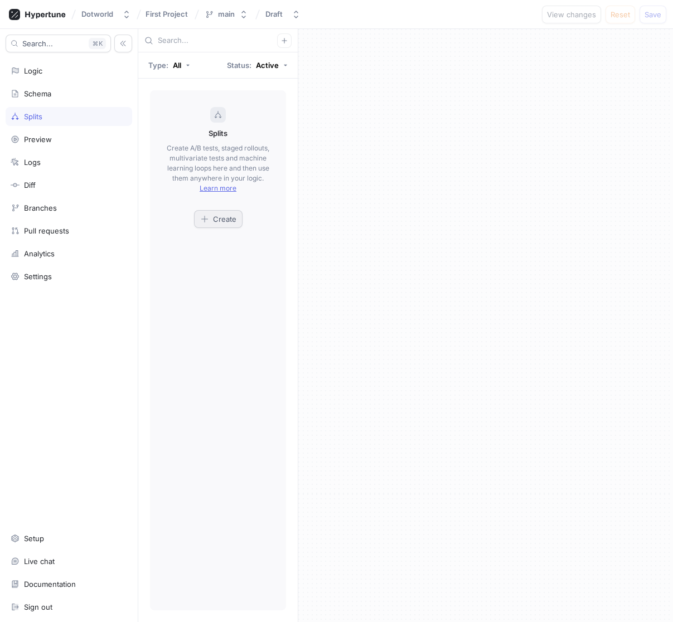
click at [227, 216] on span "Create" at bounding box center [224, 219] width 23 height 7
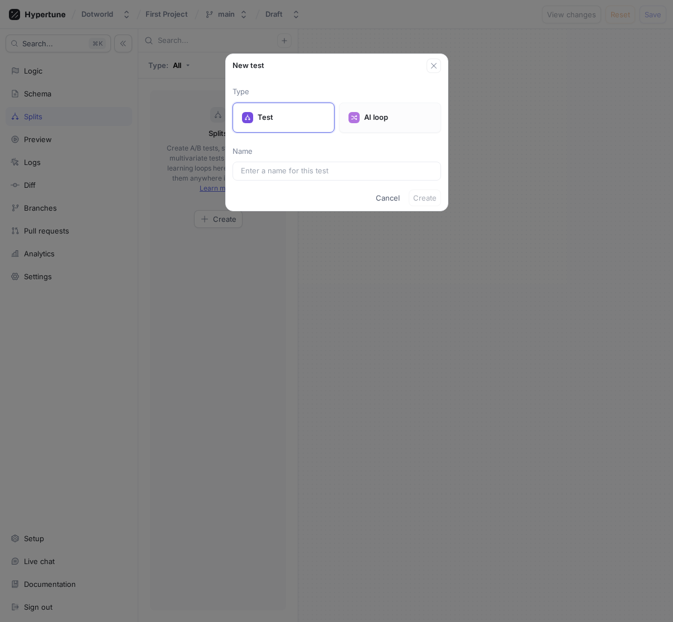
click at [372, 106] on div "AI loop" at bounding box center [390, 118] width 102 height 30
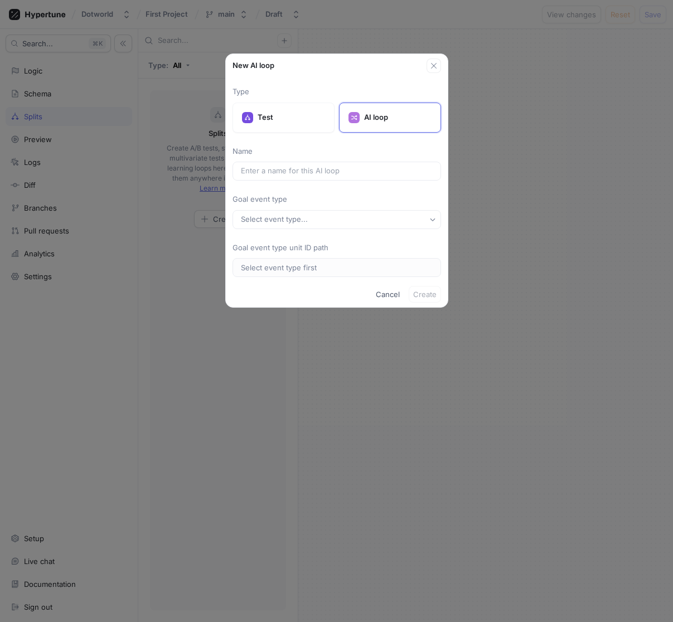
click at [181, 359] on div "New AI loop Type Test AI loop Name Goal event type Select event type... Goal ev…" at bounding box center [336, 311] width 673 height 622
